Goal: Check status: Check status

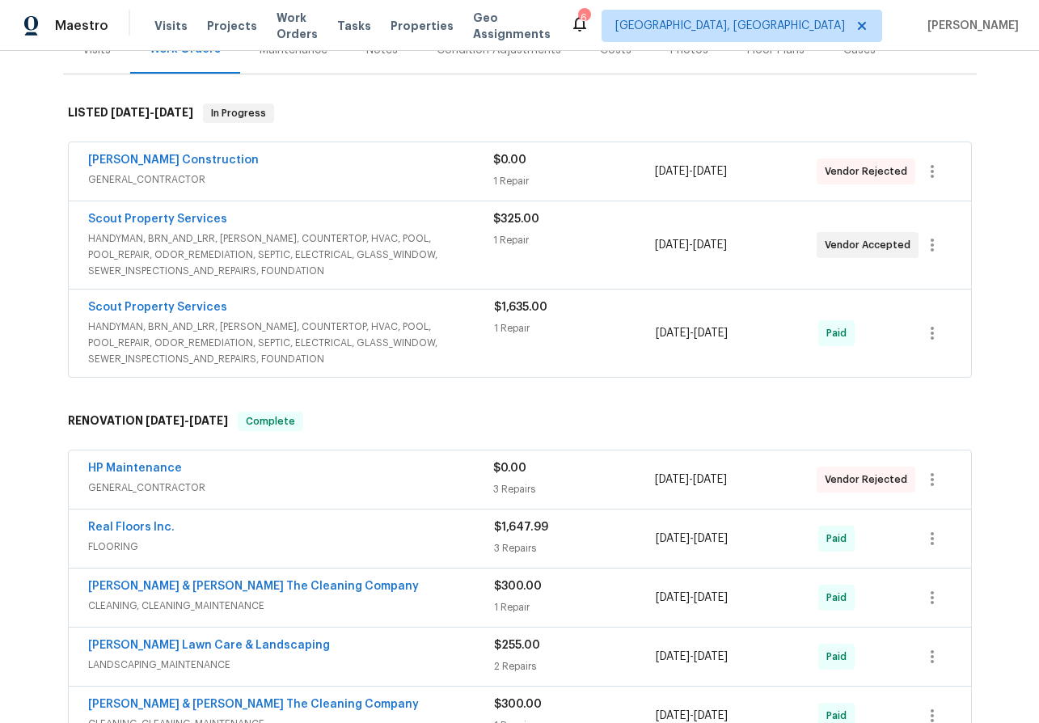
scroll to position [220, 0]
click at [122, 215] on link "Scout Property Services" at bounding box center [157, 218] width 139 height 11
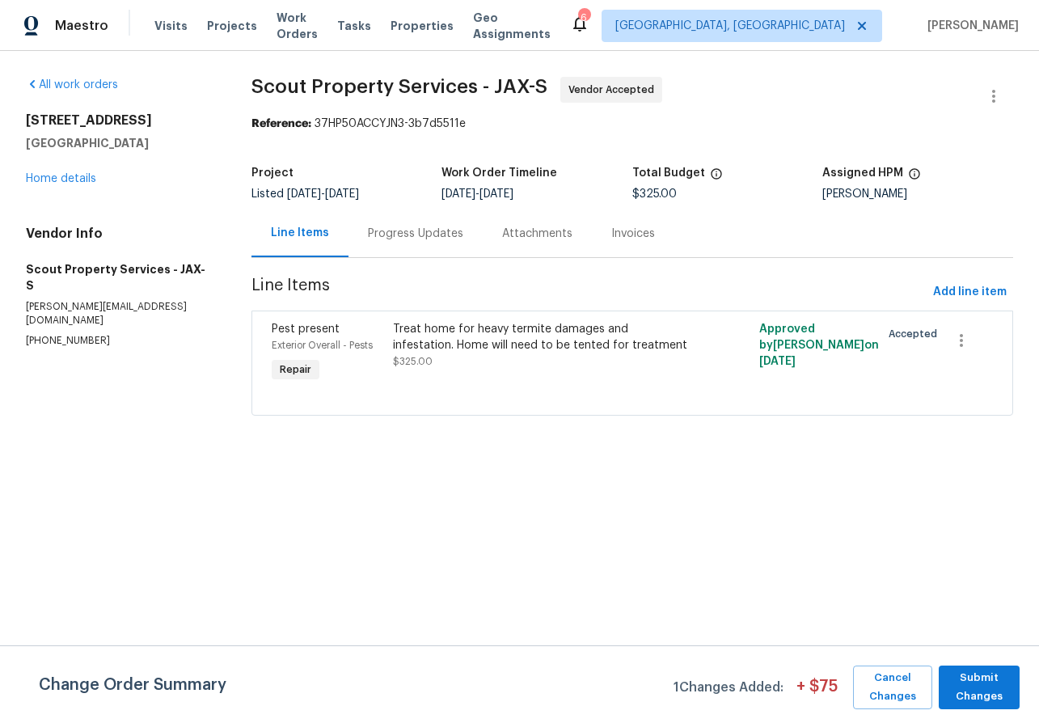
click at [381, 220] on div "Progress Updates" at bounding box center [415, 233] width 134 height 48
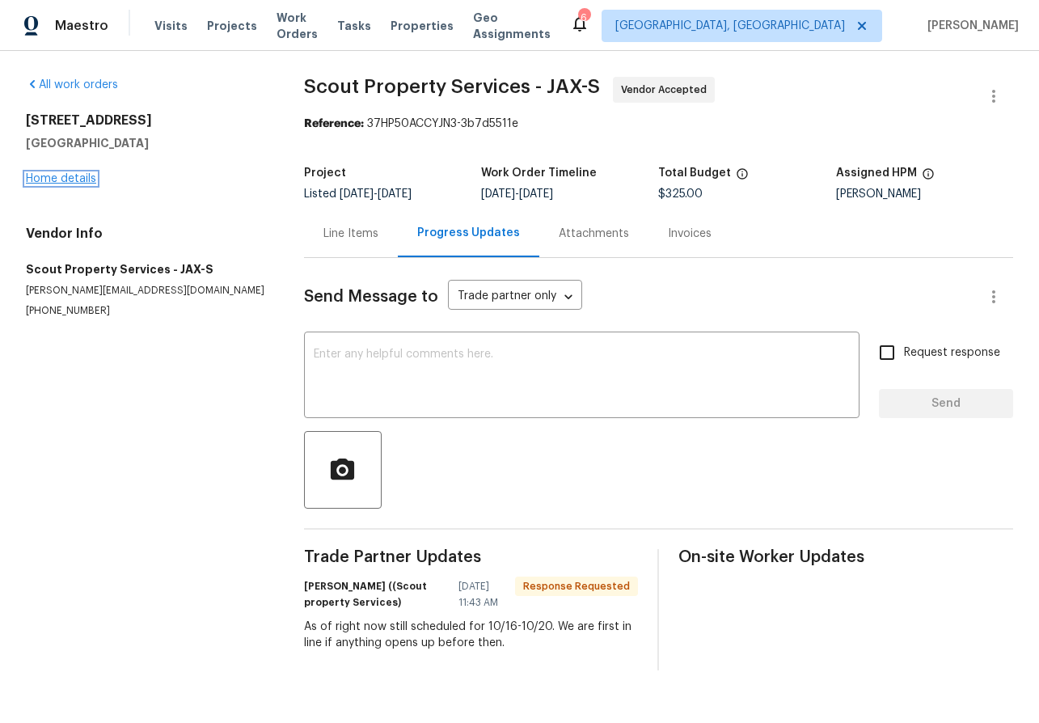
click at [59, 177] on link "Home details" at bounding box center [61, 178] width 70 height 11
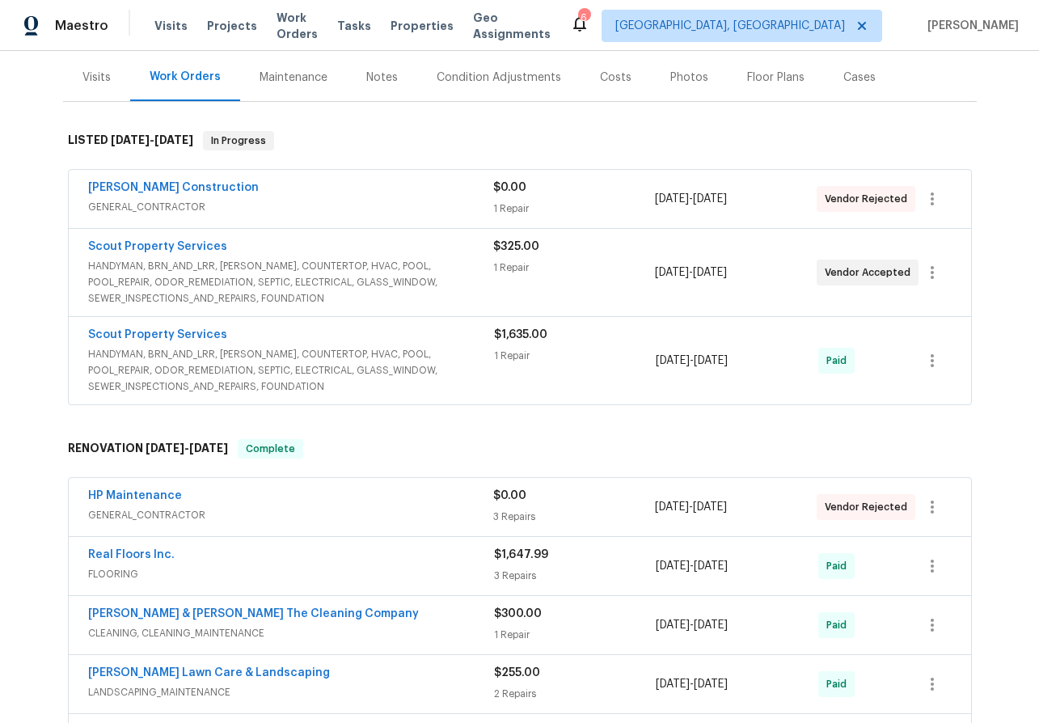
scroll to position [215, 0]
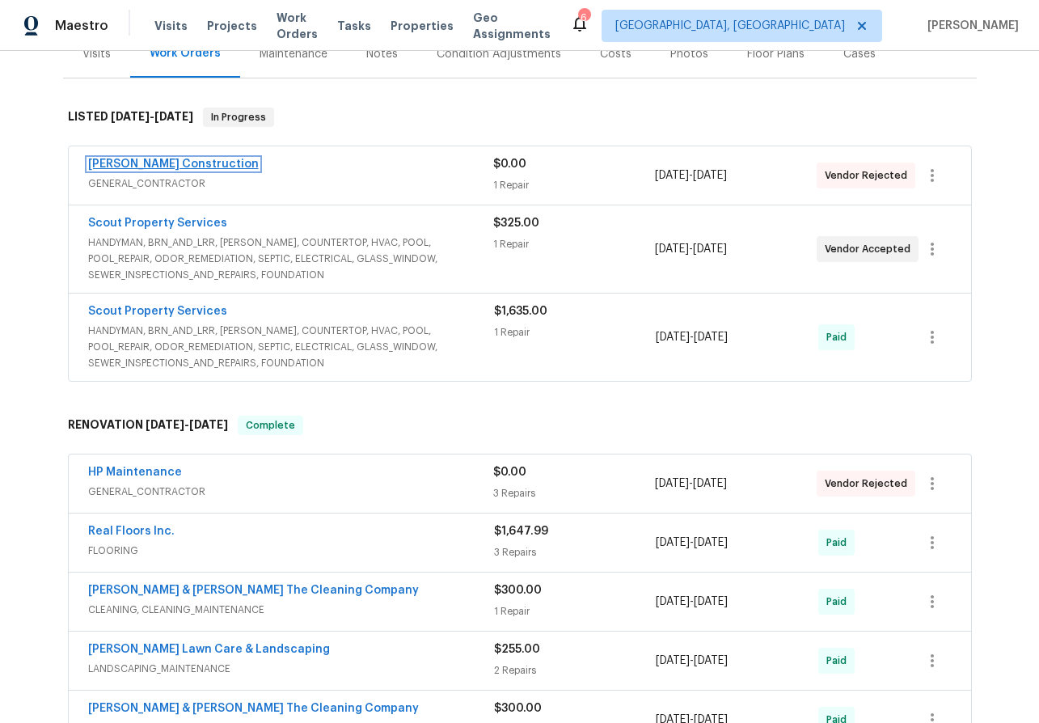
click at [120, 158] on link "[PERSON_NAME] Construction" at bounding box center [173, 163] width 171 height 11
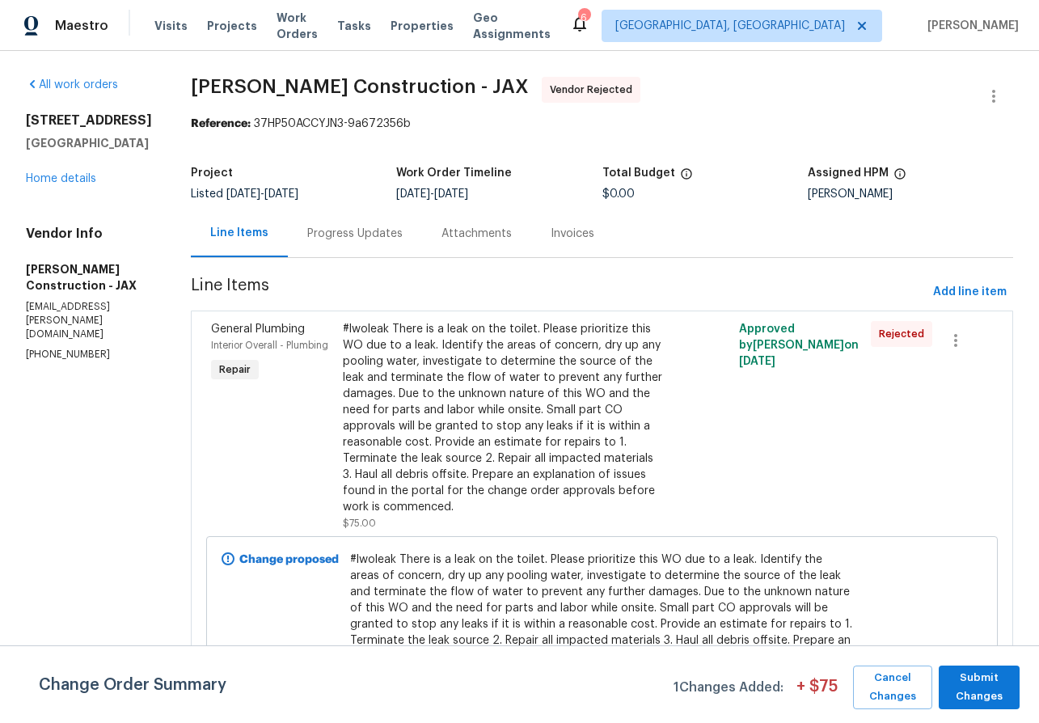
scroll to position [81, 0]
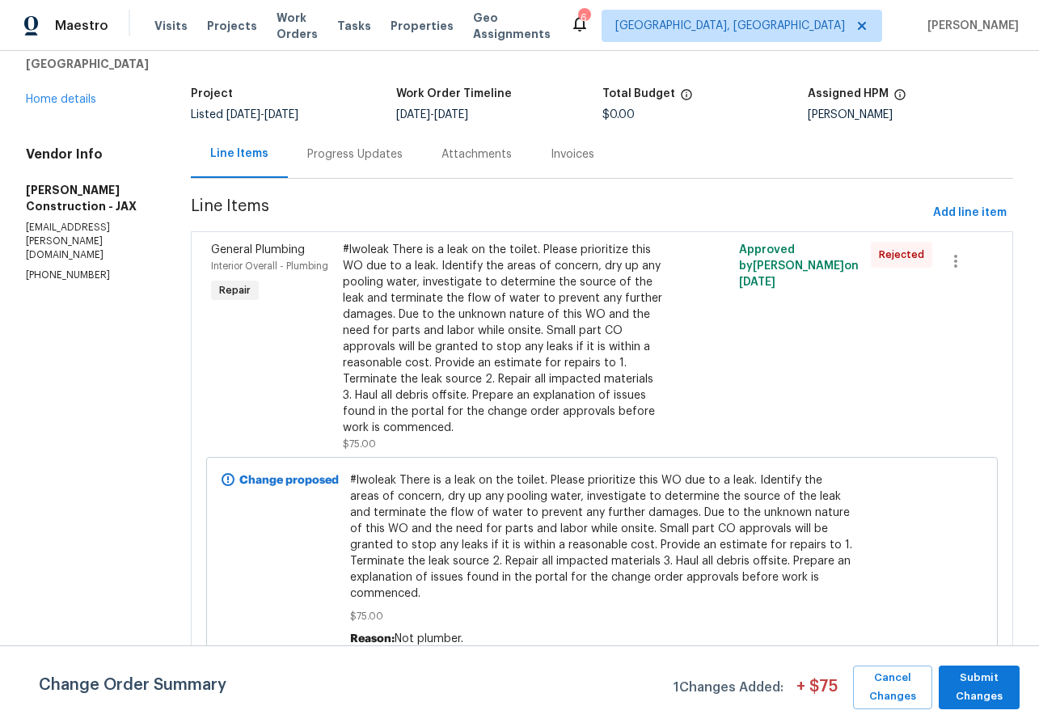
click at [352, 165] on div "Progress Updates" at bounding box center [355, 154] width 134 height 48
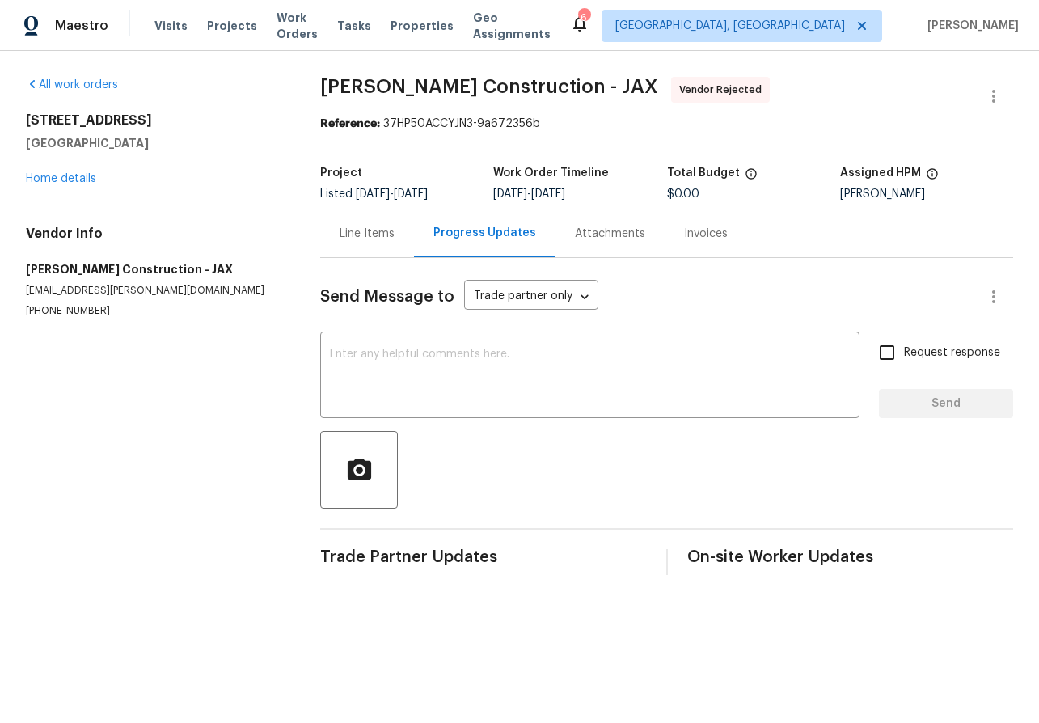
click at [58, 185] on div "[STREET_ADDRESS][PERSON_NAME] Home details" at bounding box center [153, 149] width 255 height 74
click at [42, 168] on div "[STREET_ADDRESS][PERSON_NAME] Home details" at bounding box center [153, 149] width 255 height 74
click at [55, 181] on link "Home details" at bounding box center [61, 178] width 70 height 11
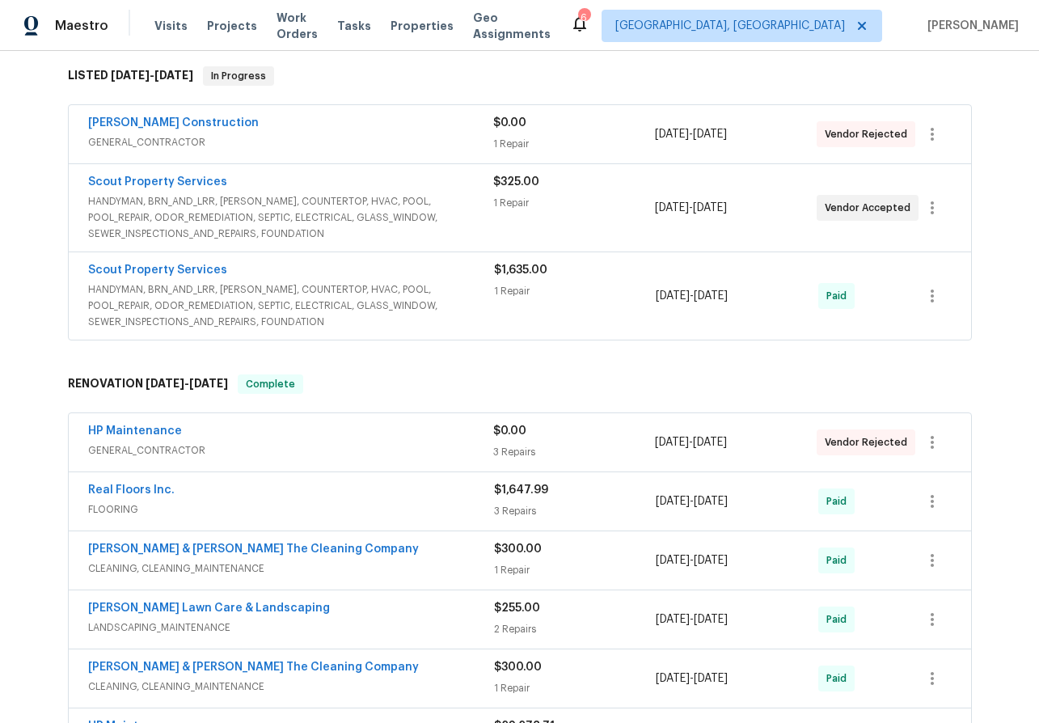
scroll to position [239, 0]
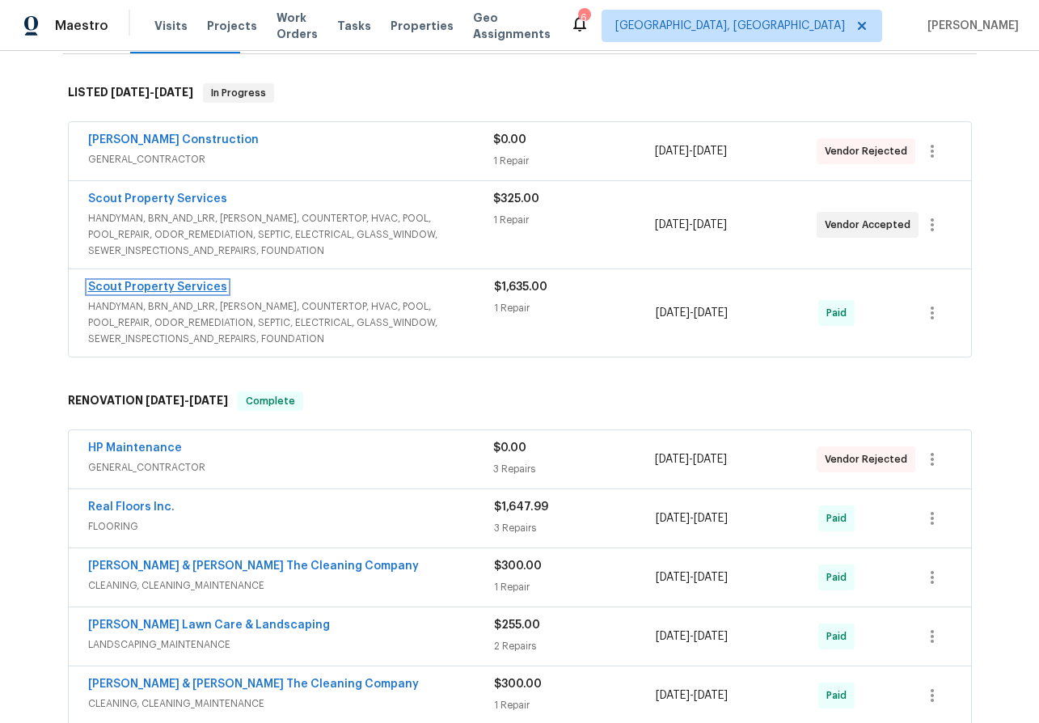
click at [150, 283] on link "Scout Property Services" at bounding box center [157, 286] width 139 height 11
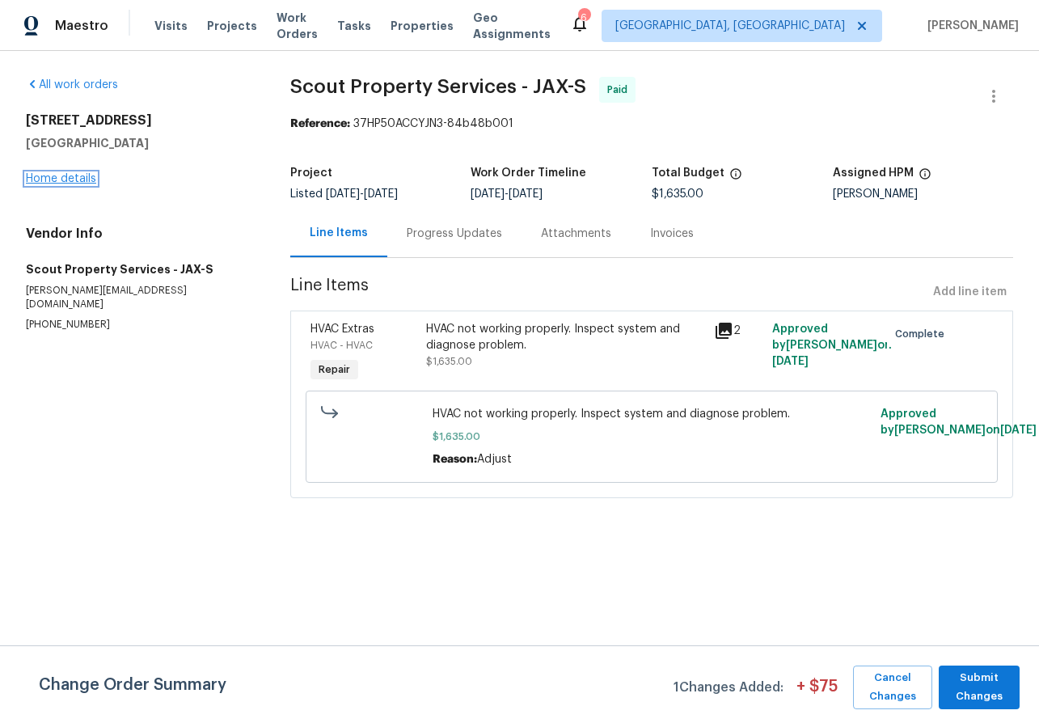
click at [53, 175] on link "Home details" at bounding box center [61, 178] width 70 height 11
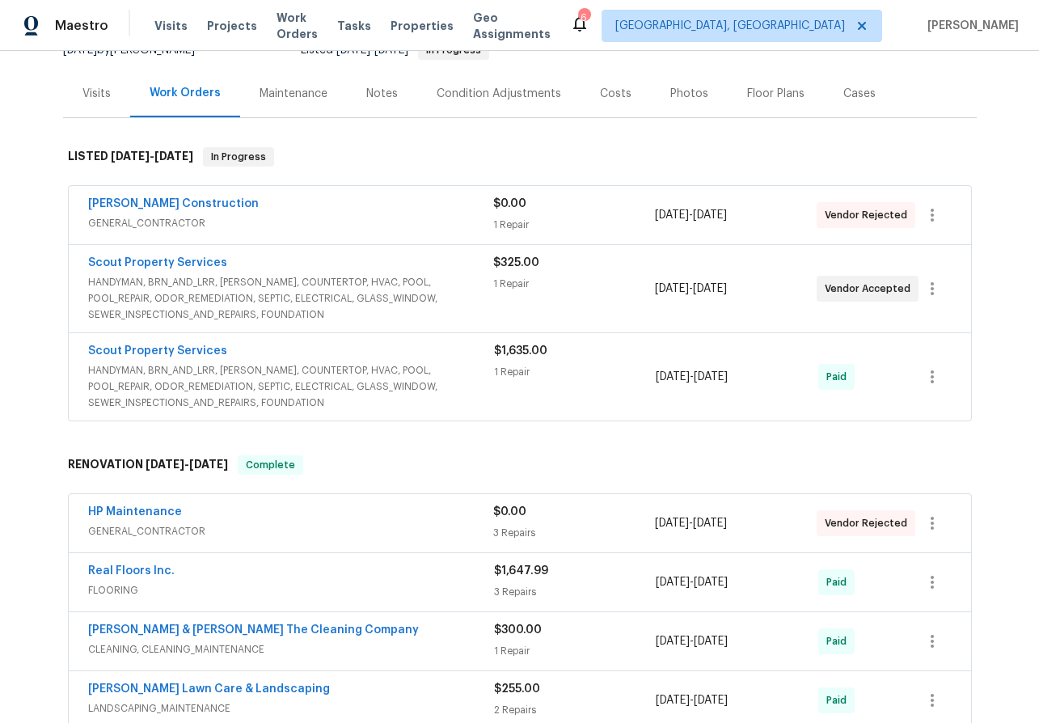
scroll to position [175, 0]
click at [158, 202] on link "[PERSON_NAME] Construction" at bounding box center [173, 203] width 171 height 11
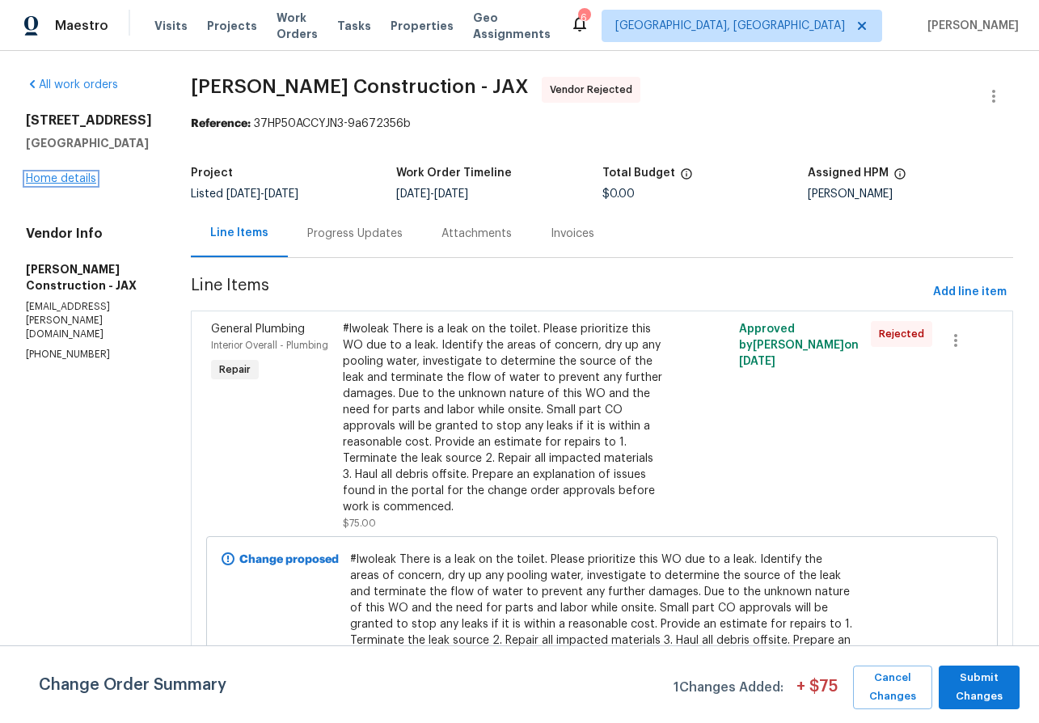
click at [66, 181] on link "Home details" at bounding box center [61, 178] width 70 height 11
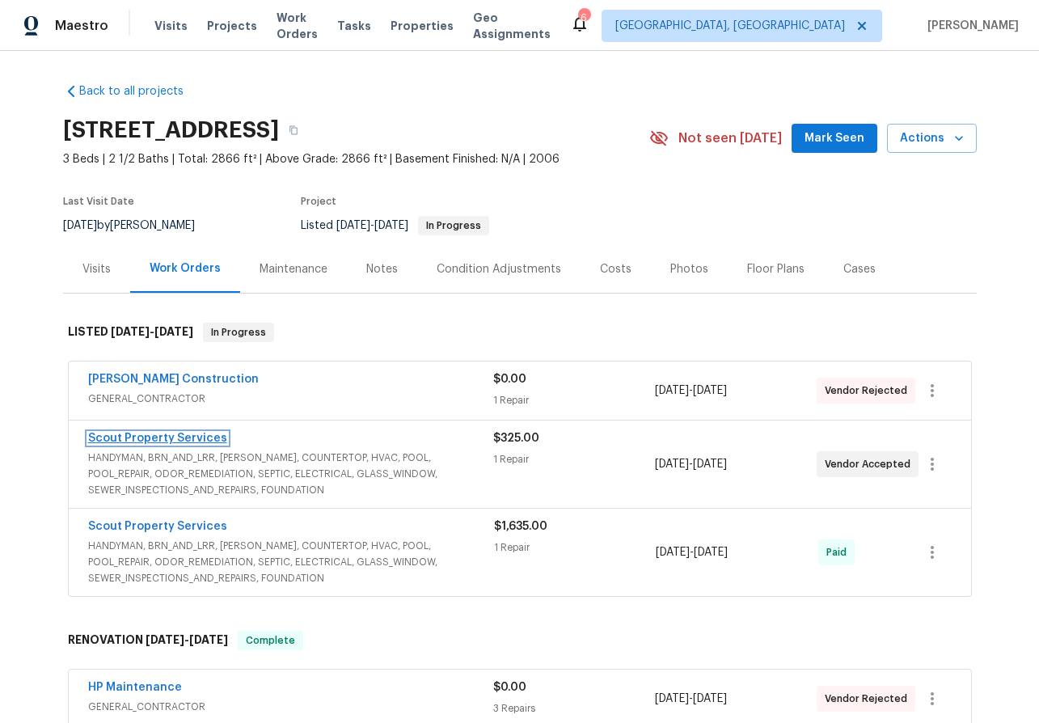
click at [148, 436] on link "Scout Property Services" at bounding box center [157, 437] width 139 height 11
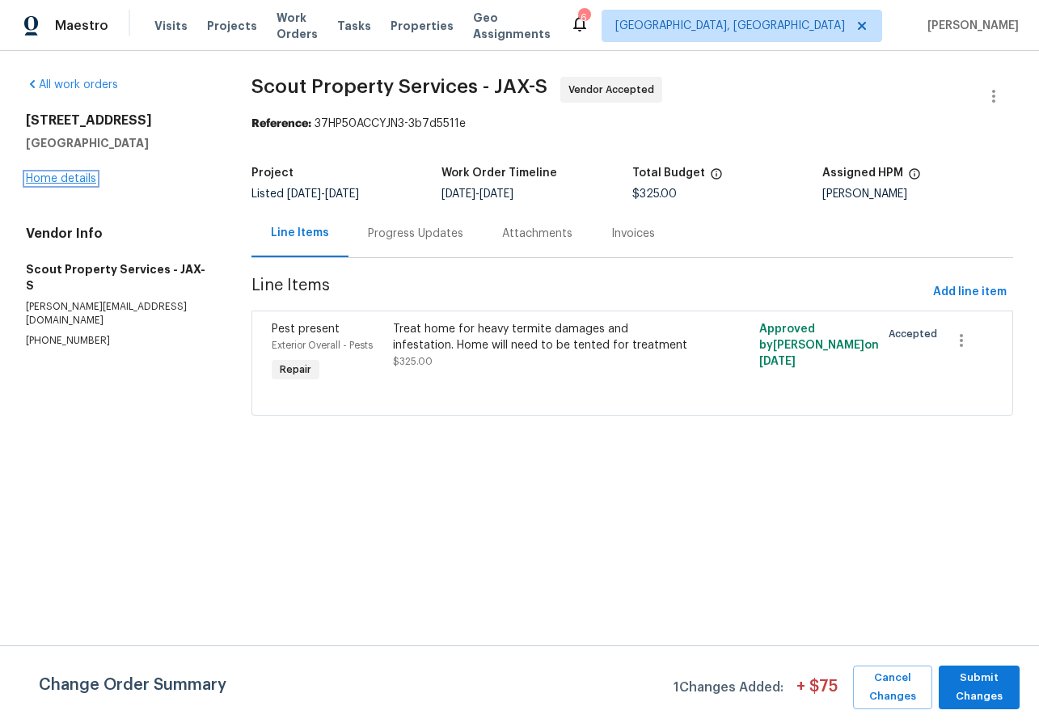
click at [61, 180] on link "Home details" at bounding box center [61, 178] width 70 height 11
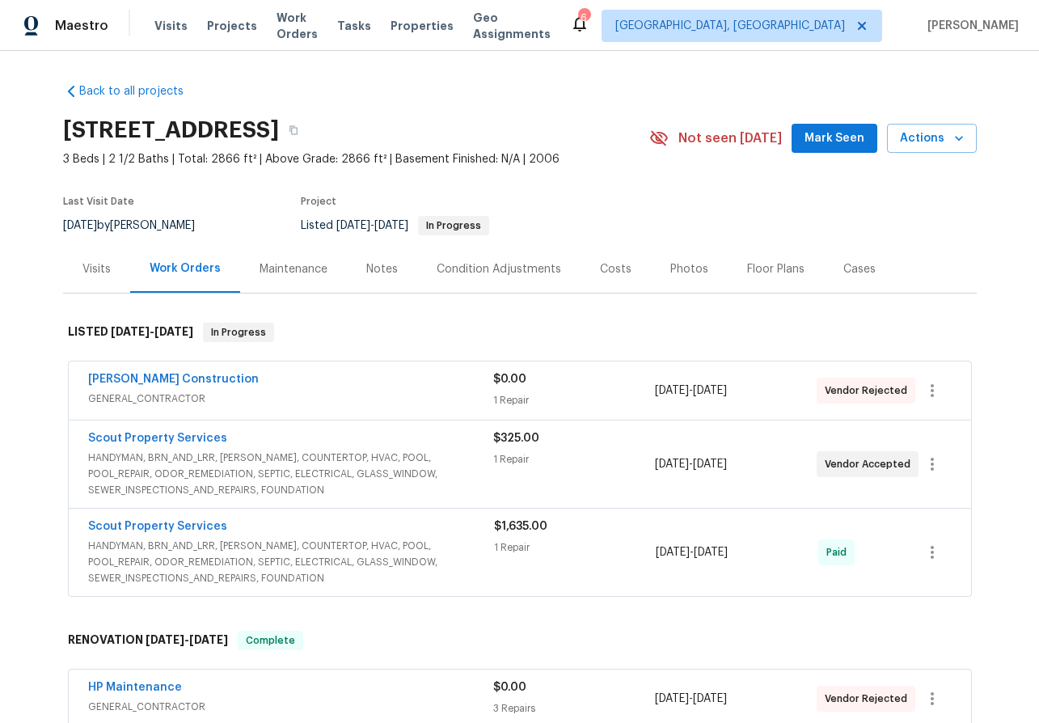
click at [151, 372] on span "[PERSON_NAME] Construction" at bounding box center [173, 379] width 171 height 16
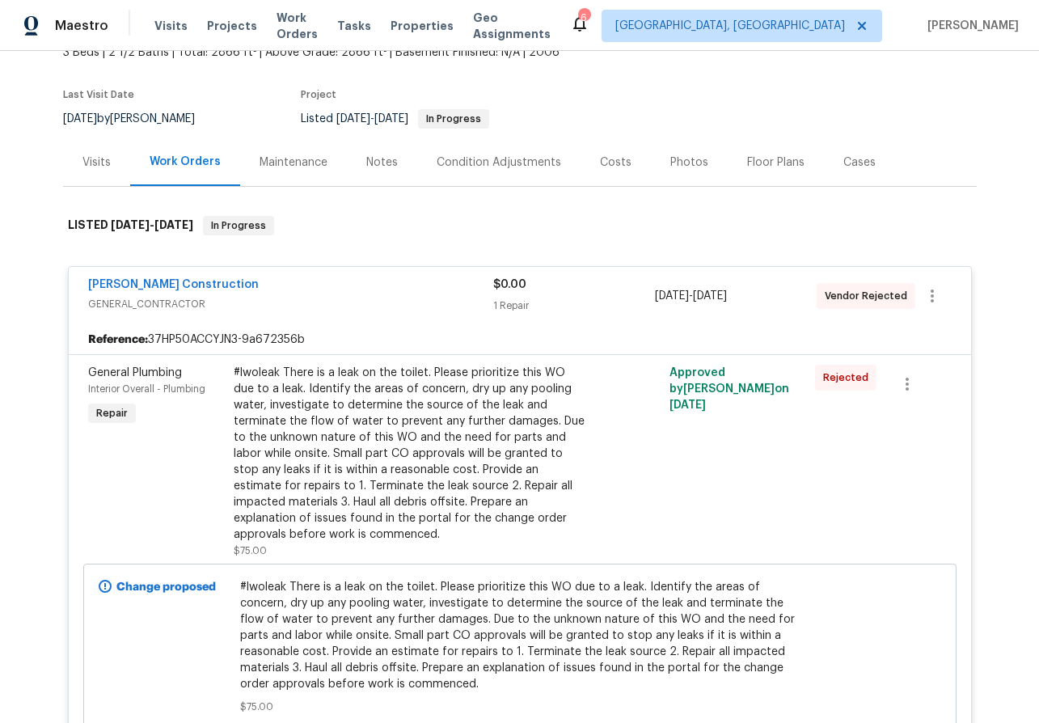
scroll to position [107, 0]
click at [166, 283] on link "[PERSON_NAME] Construction" at bounding box center [173, 283] width 171 height 11
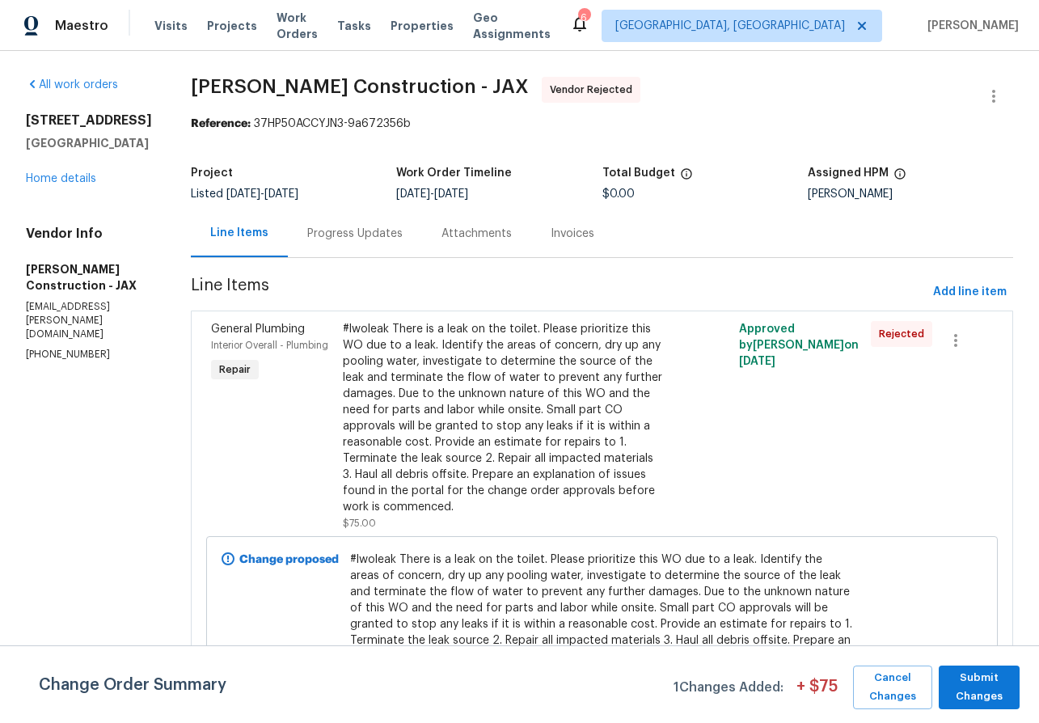
scroll to position [5, 0]
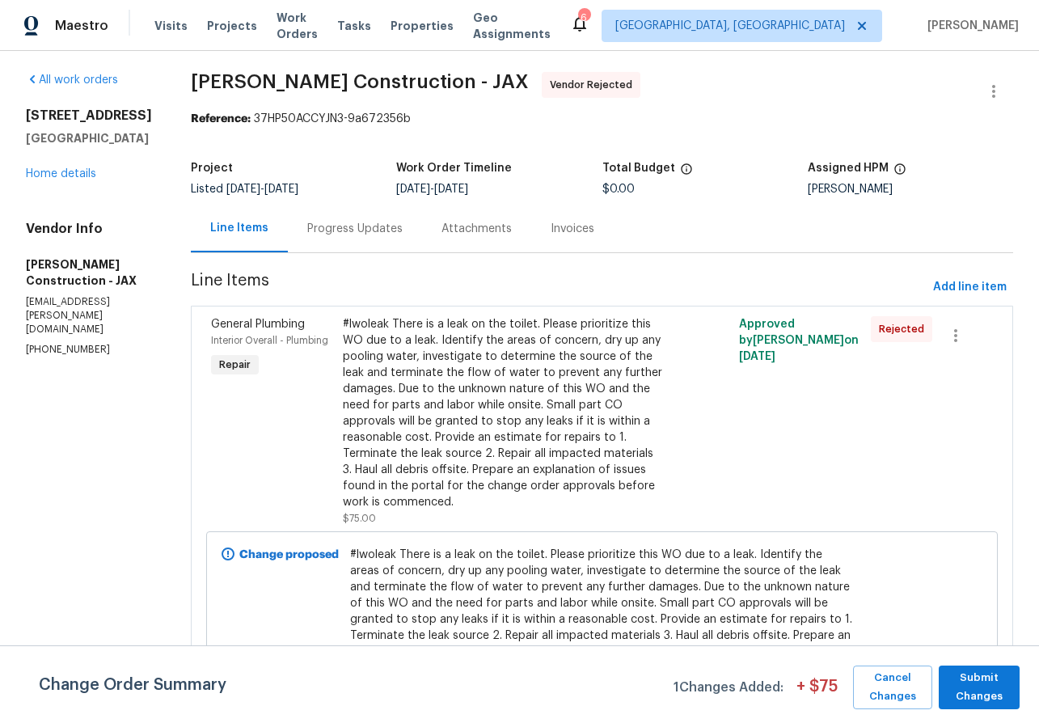
click at [364, 233] on div "Progress Updates" at bounding box center [354, 229] width 95 height 16
